Goal: Task Accomplishment & Management: Manage account settings

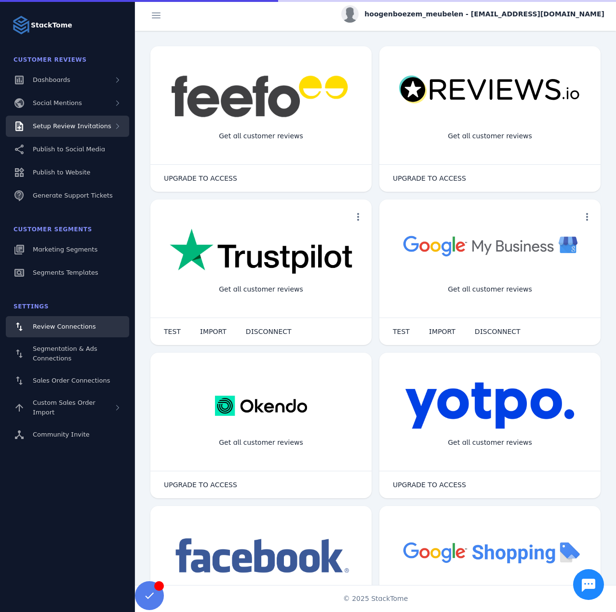
click at [92, 126] on span "Setup Review Invitations" at bounding box center [72, 125] width 79 height 7
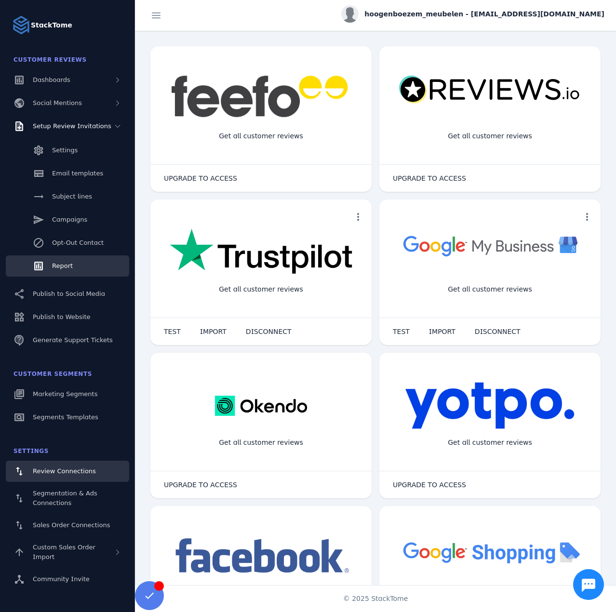
click at [63, 269] on span "Report" at bounding box center [62, 265] width 21 height 7
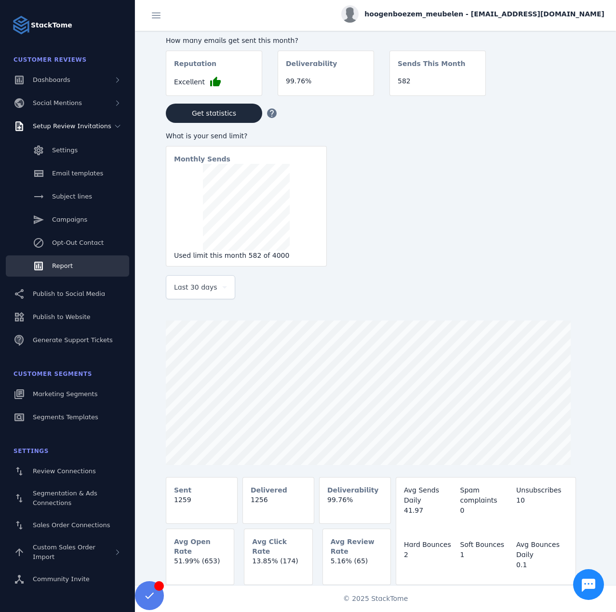
click at [201, 292] on span "Last 30 days" at bounding box center [195, 287] width 43 height 12
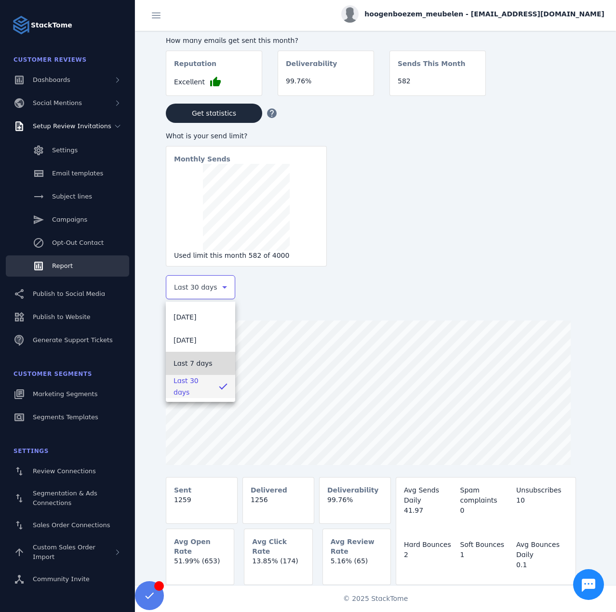
click at [188, 358] on span "Last 7 days" at bounding box center [192, 364] width 39 height 12
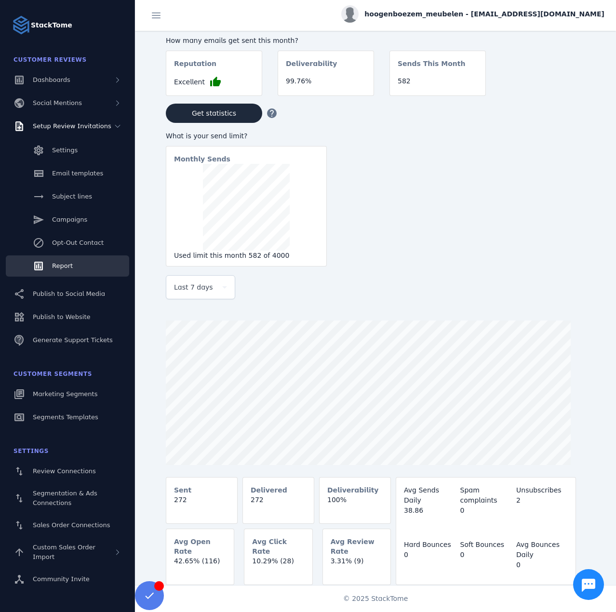
click at [456, 17] on span "hoogenboezem_meubelen - [EMAIL_ADDRESS][DOMAIN_NAME]" at bounding box center [484, 14] width 240 height 10
click at [566, 96] on span "Sign out" at bounding box center [574, 93] width 28 height 12
